Goal: Find specific page/section: Find specific page/section

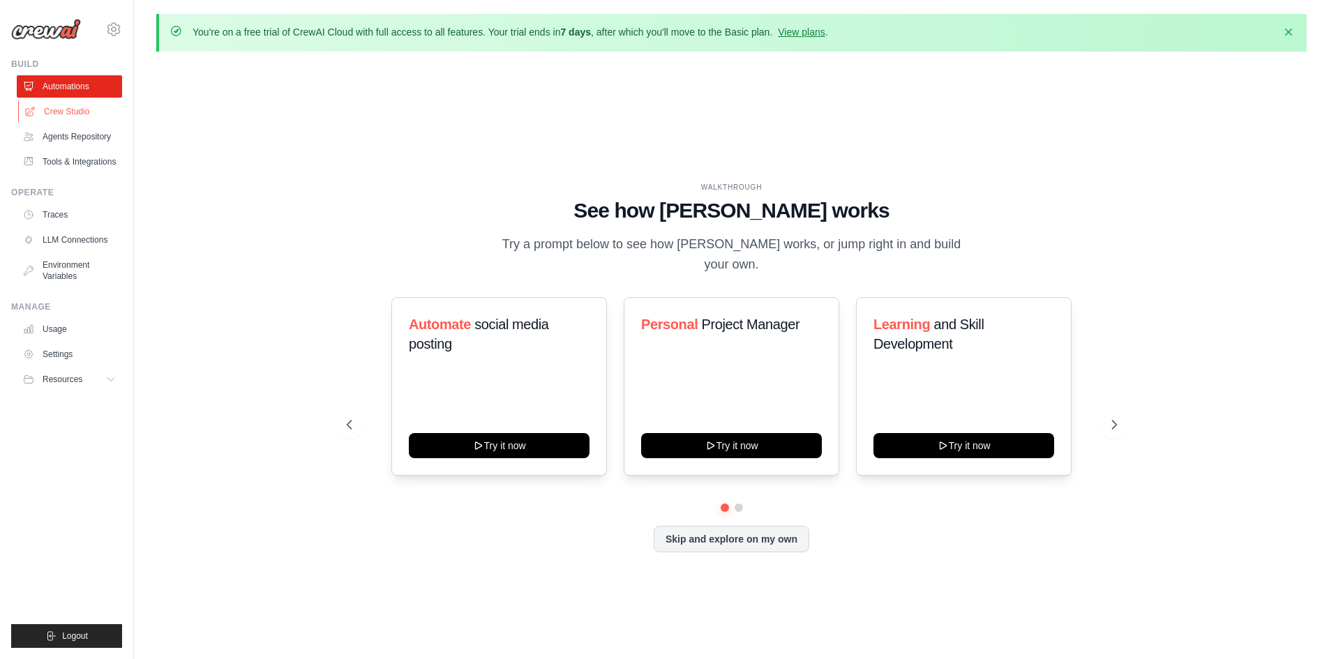
click at [86, 114] on link "Crew Studio" at bounding box center [70, 111] width 105 height 22
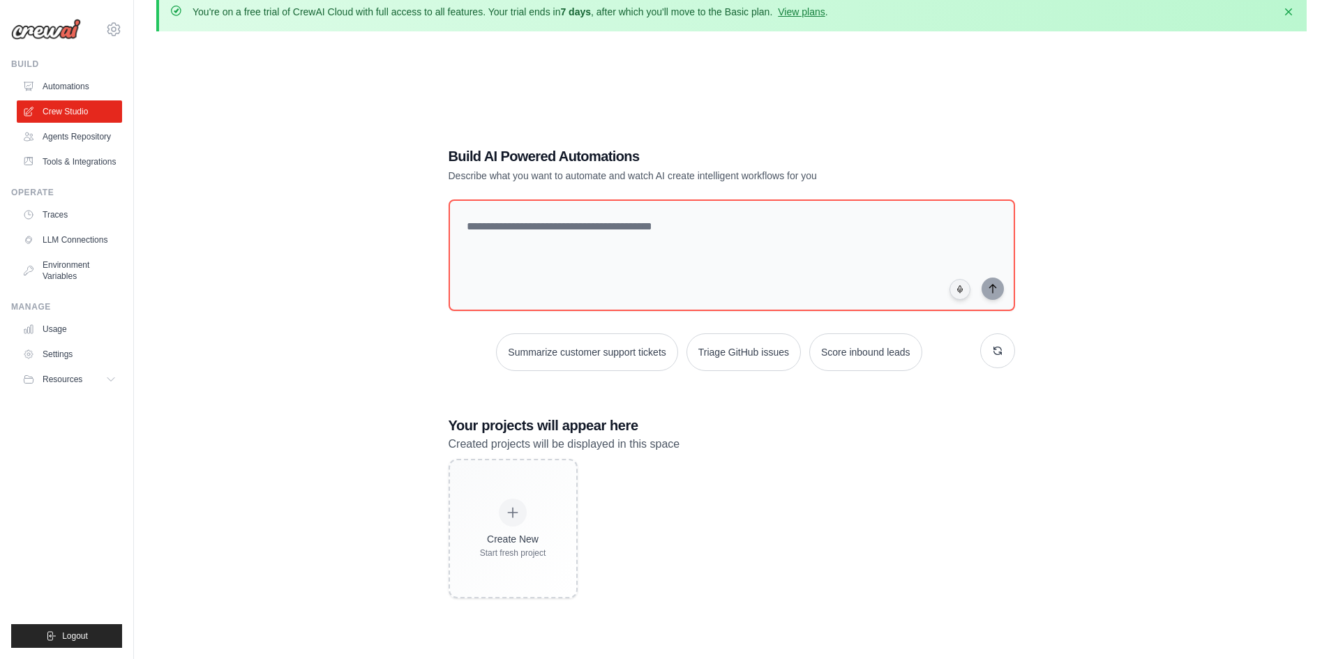
scroll to position [76, 0]
